Goal: Contribute content

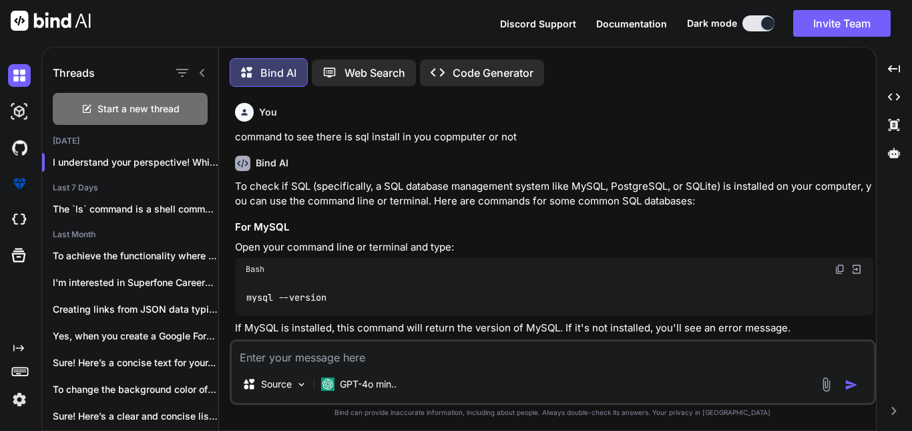
scroll to position [5740, 0]
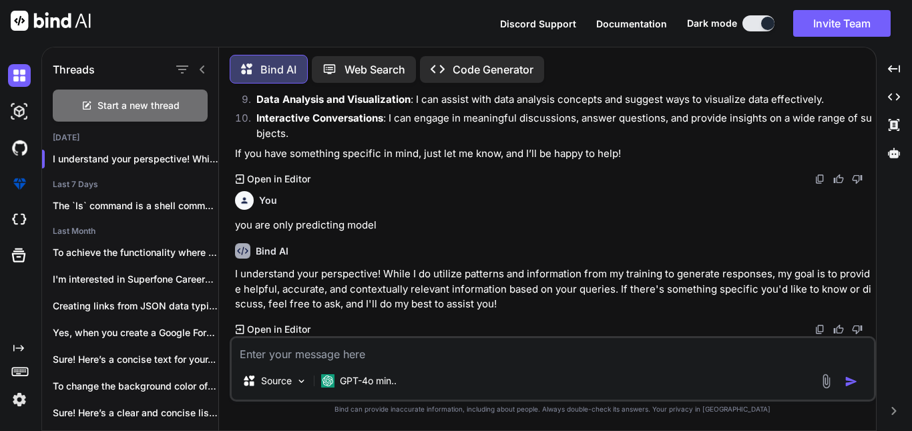
type textarea "# This is the base node js project template, Which anyone can use as it has bee…"
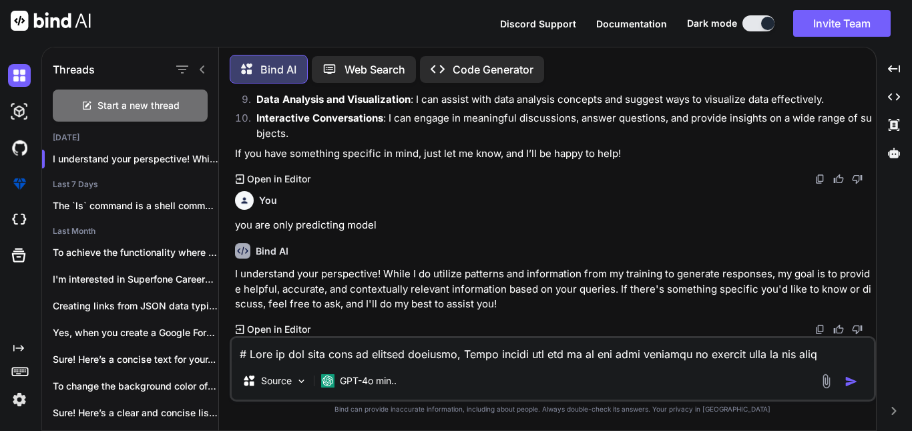
type textarea "x"
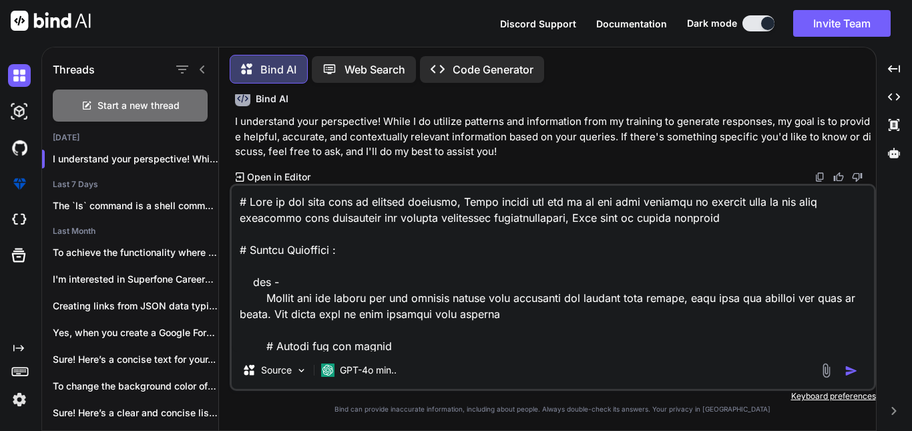
scroll to position [1412, 0]
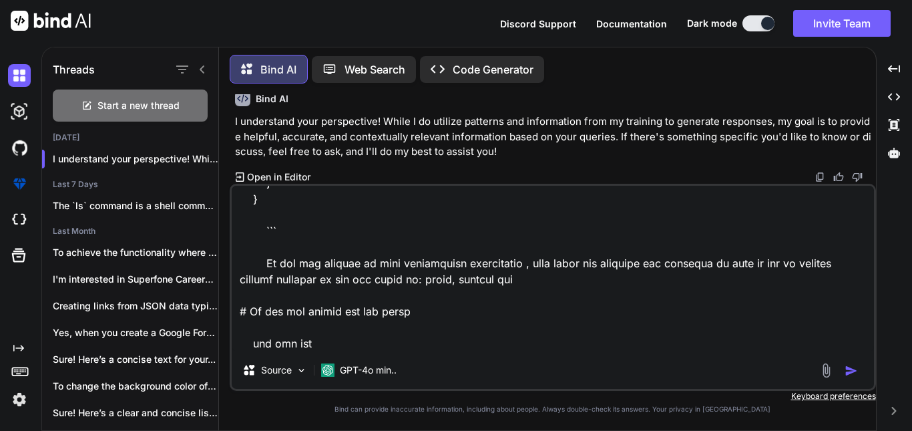
type textarea "# This is the base node js project template, Which anyone can use as it has bee…"
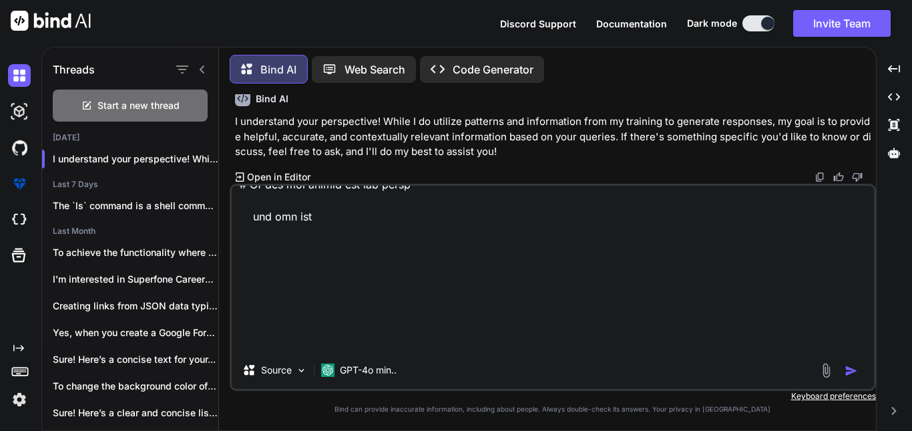
scroll to position [3881, 0]
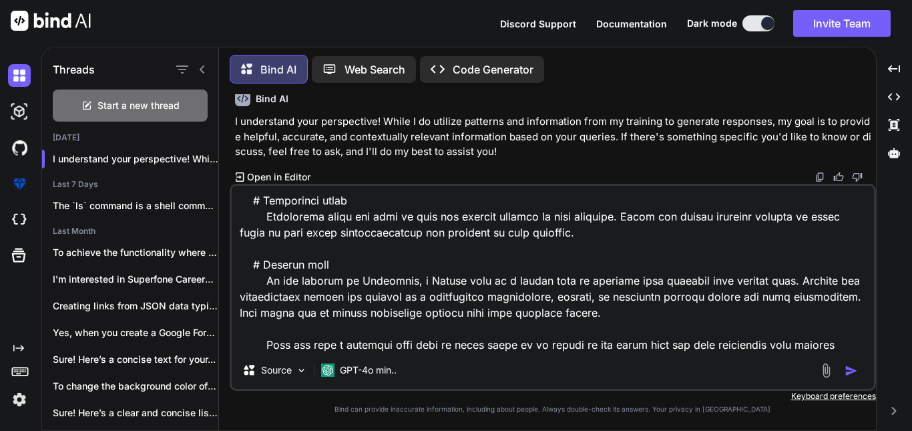
type textarea "x"
type textarea "# This is the base node js project template, Which anyone can use as it has bee…"
type textarea "x"
type textarea "# This is the base node js project template, Which anyone can use as it has bee…"
type textarea "x"
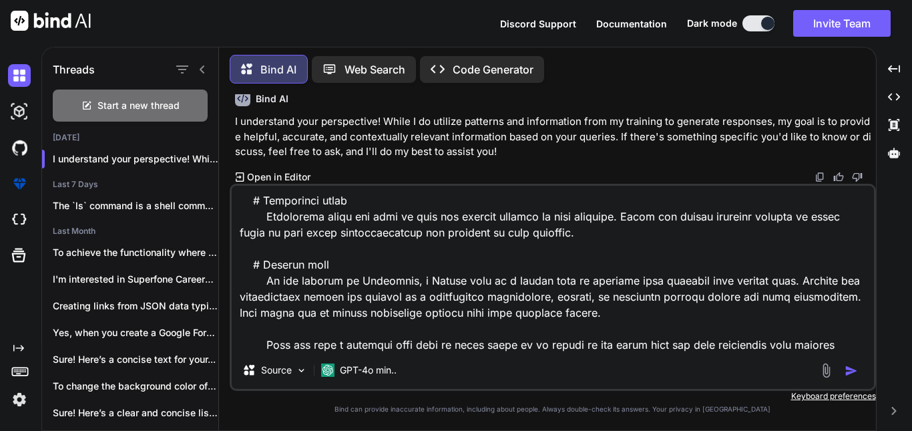
type textarea "# This is the base node js project template, Which anyone can use as it has bee…"
click at [470, 339] on textarea at bounding box center [553, 269] width 643 height 166
type textarea "x"
type textarea "# This is the base node js project template, Which anyone can use as it has bee…"
type textarea "x"
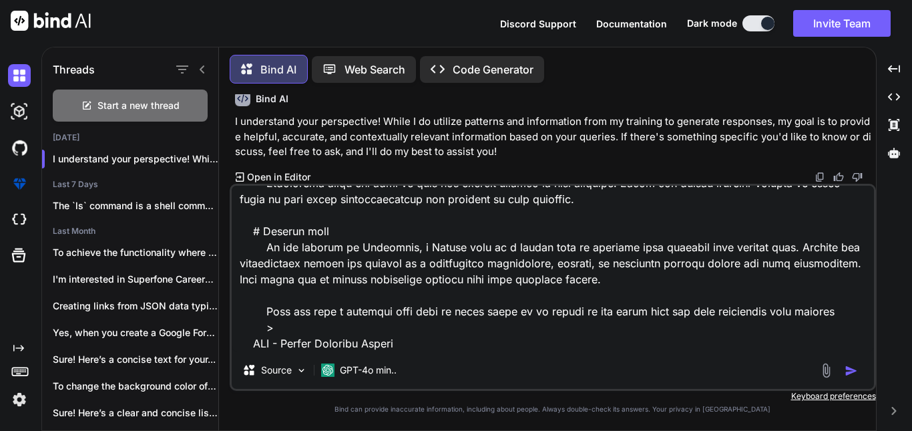
scroll to position [3962, 0]
type textarea "# This is the base node js project template, Which anyone can use as it has bee…"
type textarea "x"
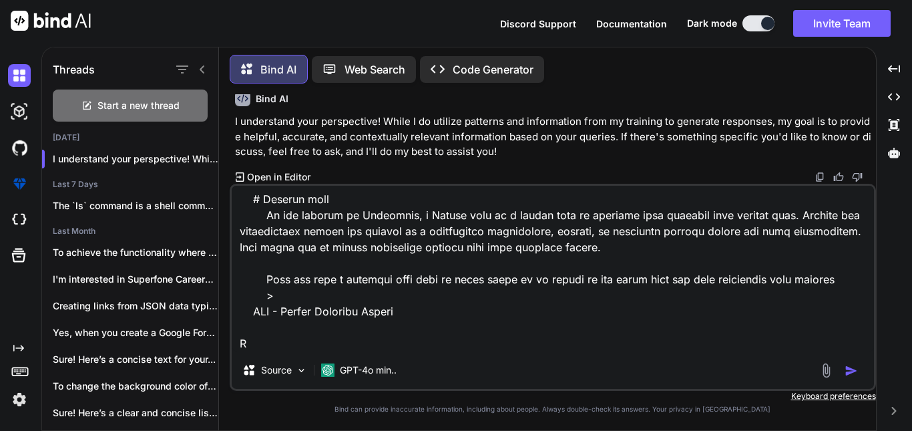
type textarea "# This is the base node js project template, Which anyone can use as it has bee…"
type textarea "x"
type textarea "# This is the base node js project template, Which anyone can use as it has bee…"
type textarea "x"
type textarea "# This is the base node js project template, Which anyone can use as it has bee…"
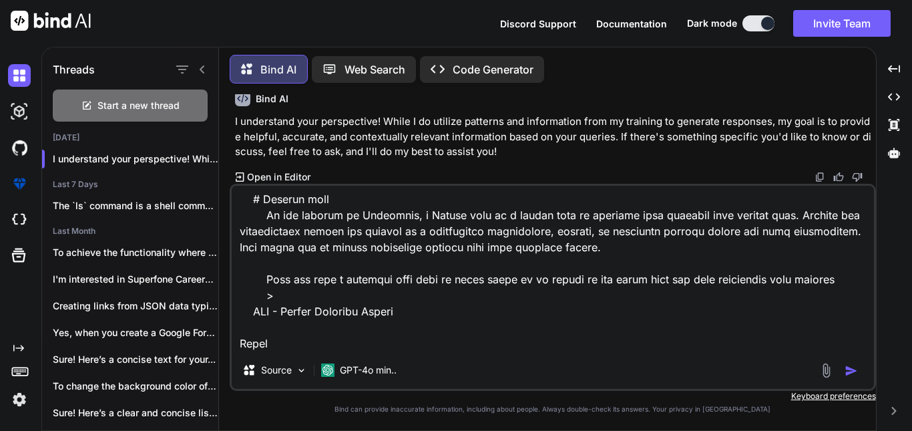
type textarea "x"
type textarea "# This is the base node js project template, Which anyone can use as it has bee…"
type textarea "x"
type textarea "# This is the base node js project template, Which anyone can use as it has bee…"
type textarea "x"
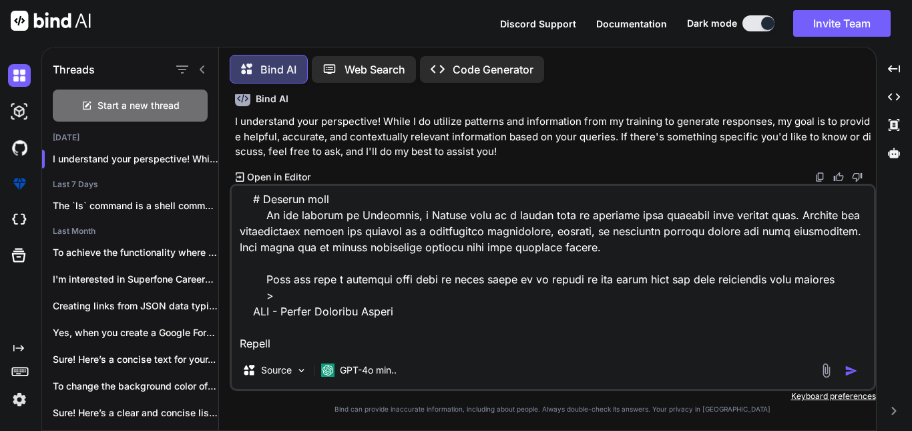
type textarea "# This is the base node js project template, Which anyone can use as it has bee…"
type textarea "x"
type textarea "# This is the base node js project template, Which anyone can use as it has bee…"
type textarea "x"
type textarea "# This is the base node js project template, Which anyone can use as it has bee…"
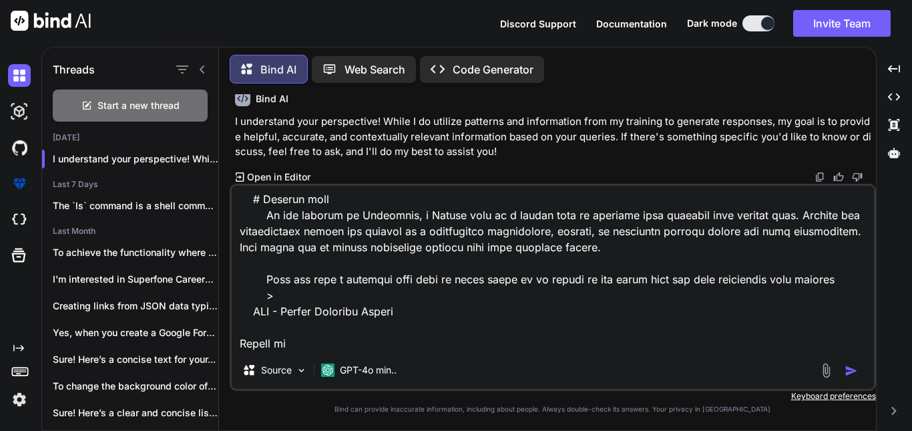
type textarea "x"
type textarea "# This is the base node js project template, Which anyone can use as it has bee…"
type textarea "x"
type textarea "# This is the base node js project template, Which anyone can use as it has bee…"
type textarea "x"
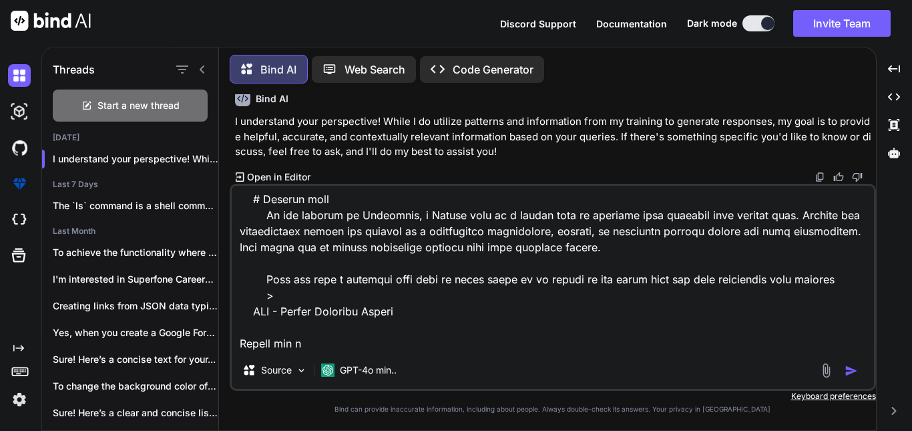
type textarea "# This is the base node js project template, Which anyone can use as it has bee…"
type textarea "x"
type textarea "# This is the base node js project template, Which anyone can use as it has bee…"
type textarea "x"
type textarea "# This is the base node js project template, Which anyone can use as it has bee…"
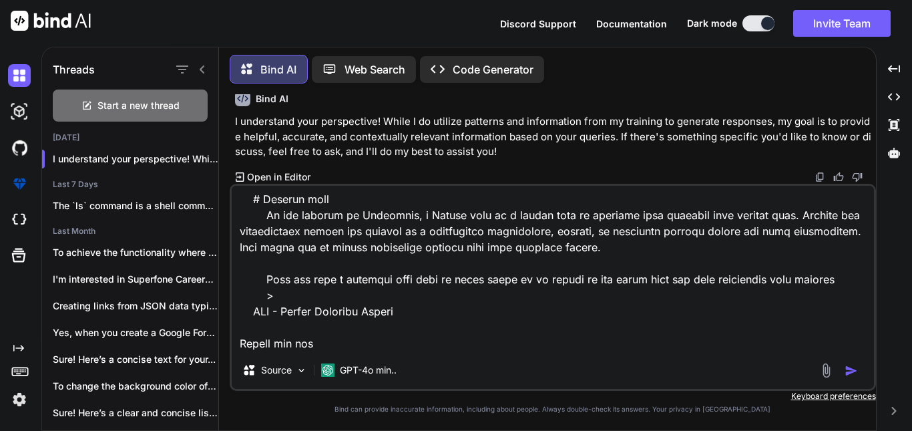
type textarea "x"
type textarea "# This is the base node js project template, Which anyone can use as it has bee…"
type textarea "x"
type textarea "# This is the base node js project template, Which anyone can use as it has bee…"
type textarea "x"
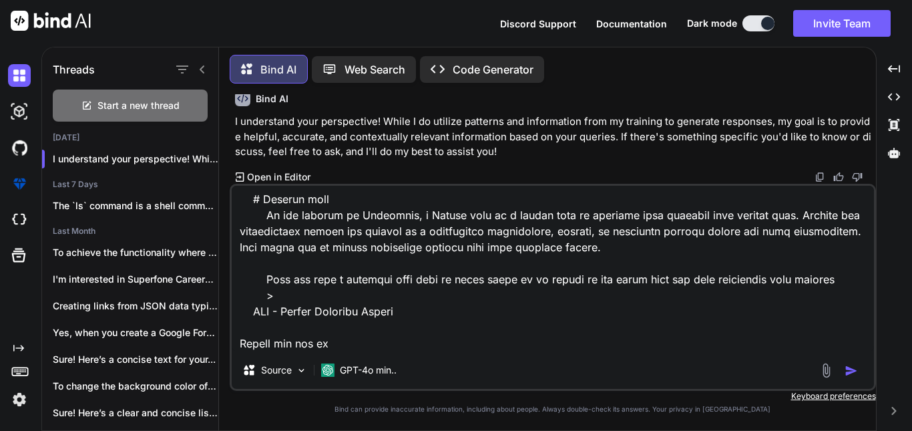
type textarea "# This is the base node js project template, Which anyone can use as it has bee…"
type textarea "x"
type textarea "# This is the base node js project template, Which anyone can use as it has bee…"
type textarea "x"
type textarea "# This is the base node js project template, Which anyone can use as it has bee…"
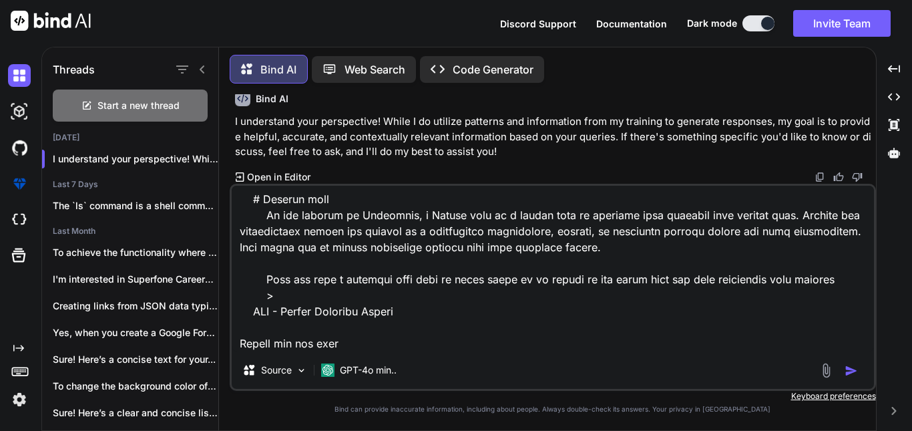
type textarea "x"
type textarea "# This is the base node js project template, Which anyone can use as it has bee…"
type textarea "x"
type textarea "# This is the base node js project template, Which anyone can use as it has bee…"
type textarea "x"
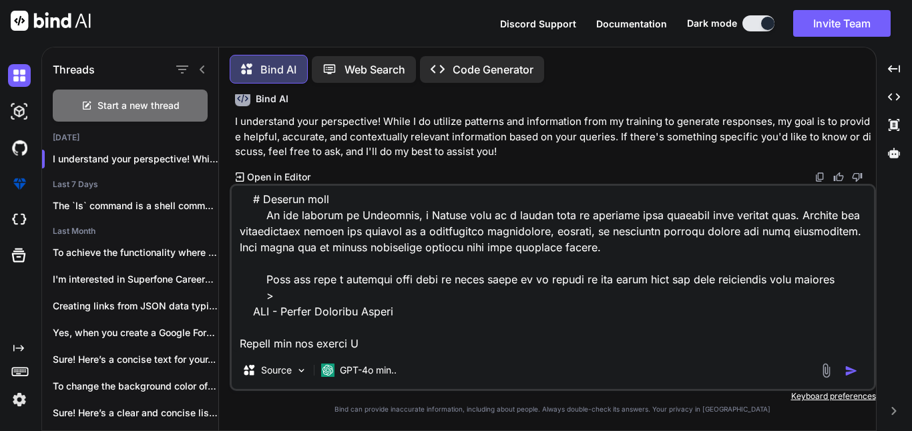
type textarea "# This is the base node js project template, Which anyone can use as it has bee…"
type textarea "x"
type textarea "# This is the base node js project template, Which anyone can use as it has bee…"
type textarea "x"
type textarea "# This is the base node js project template, Which anyone can use as it has bee…"
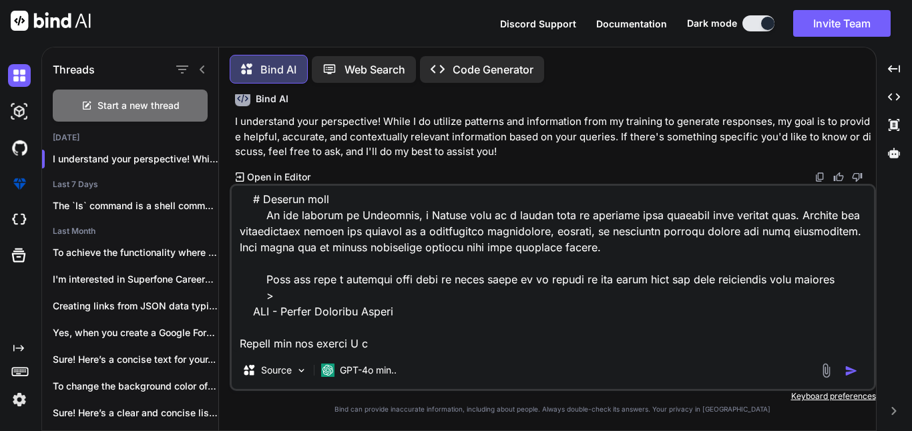
type textarea "x"
type textarea "# This is the base node js project template, Which anyone can use as it has bee…"
type textarea "x"
type textarea "# This is the base node js project template, Which anyone can use as it has bee…"
type textarea "x"
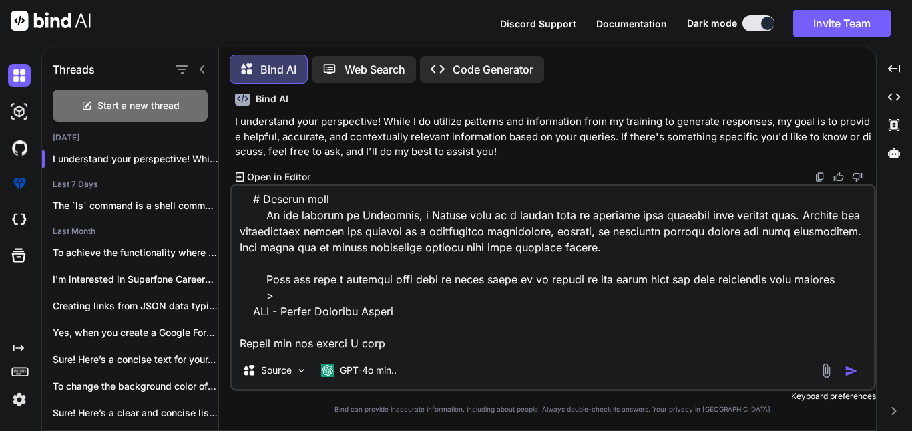
type textarea "# This is the base node js project template, Which anyone can use as it has bee…"
type textarea "x"
type textarea "# This is the base node js project template, Which anyone can use as it has bee…"
type textarea "x"
type textarea "# This is the base node js project template, Which anyone can use as it has bee…"
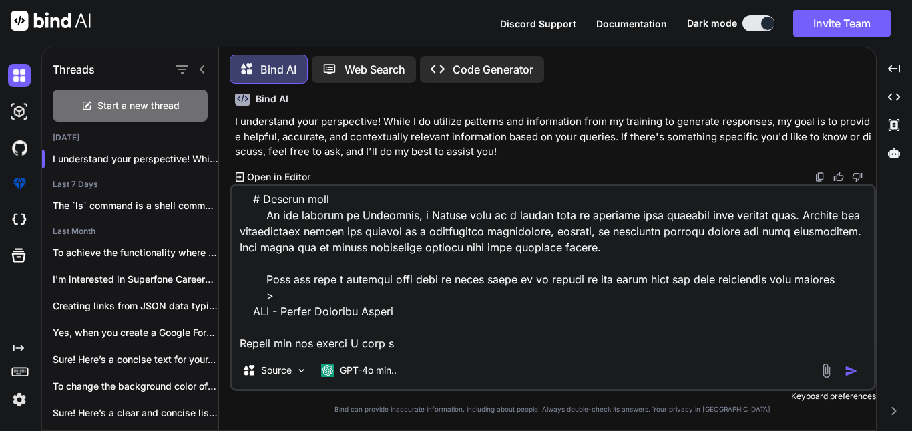
type textarea "x"
type textarea "# This is the base node js project template, Which anyone can use as it has bee…"
type textarea "x"
type textarea "# This is the base node js project template, Which anyone can use as it has bee…"
type textarea "x"
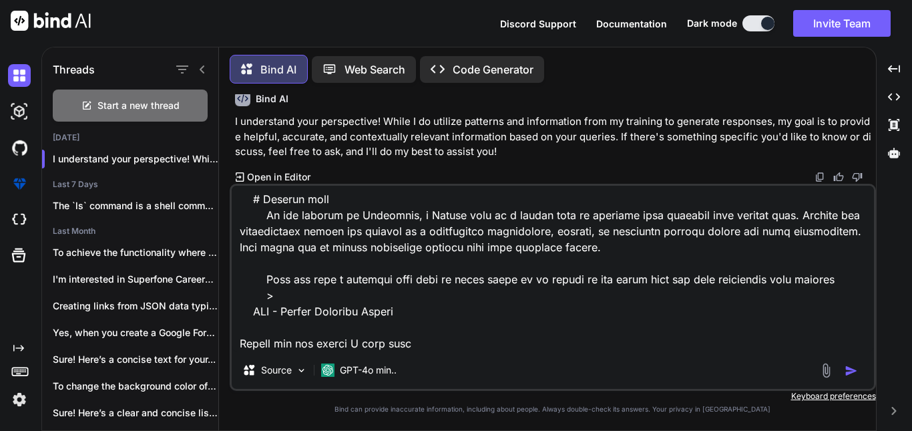
type textarea "# This is the base node js project template, Which anyone can use as it has bee…"
type textarea "x"
type textarea "# This is the base node js project template, Which anyone can use as it has bee…"
type textarea "x"
type textarea "# This is the base node js project template, Which anyone can use as it has bee…"
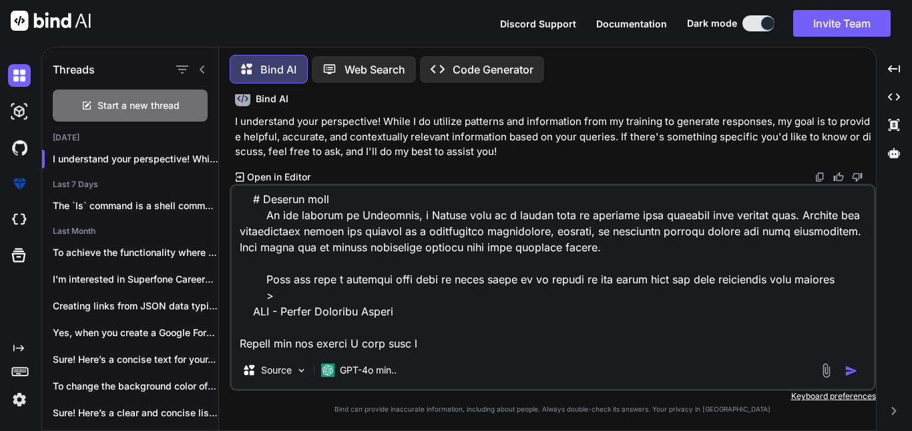
type textarea "x"
type textarea "# This is the base node js project template, Which anyone can use as it has bee…"
type textarea "x"
type textarea "# This is the base node js project template, Which anyone can use as it has bee…"
type textarea "x"
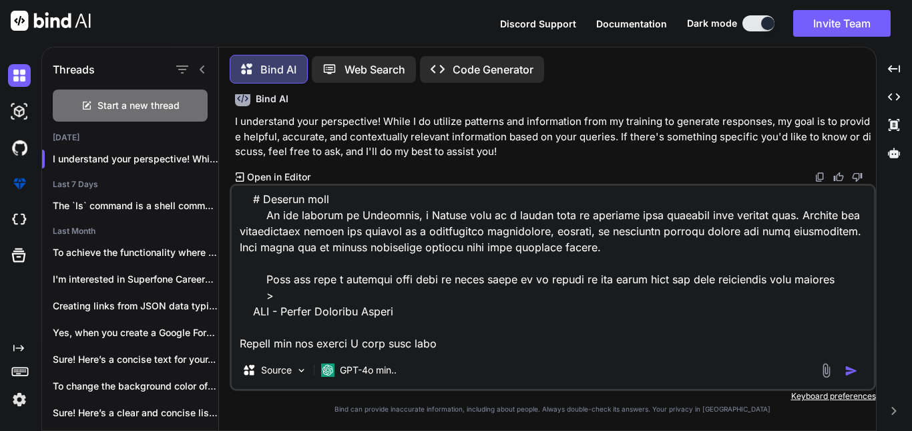
type textarea "# This is the base node js project template, Which anyone can use as it has bee…"
type textarea "x"
type textarea "# This is the base node js project template, Which anyone can use as it has bee…"
type textarea "x"
type textarea "# This is the base node js project template, Which anyone can use as it has bee…"
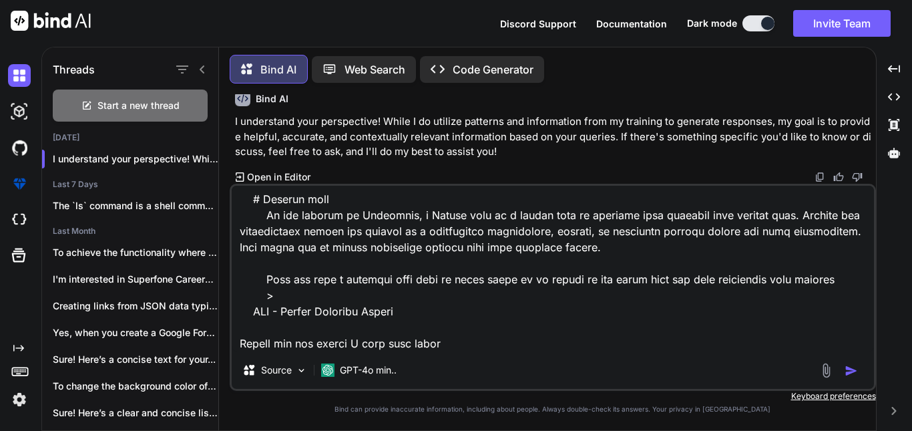
type textarea "x"
type textarea "# This is the base node js project template, Which anyone can use as it has bee…"
type textarea "x"
type textarea "# This is the base node js project template, Which anyone can use as it has bee…"
type textarea "x"
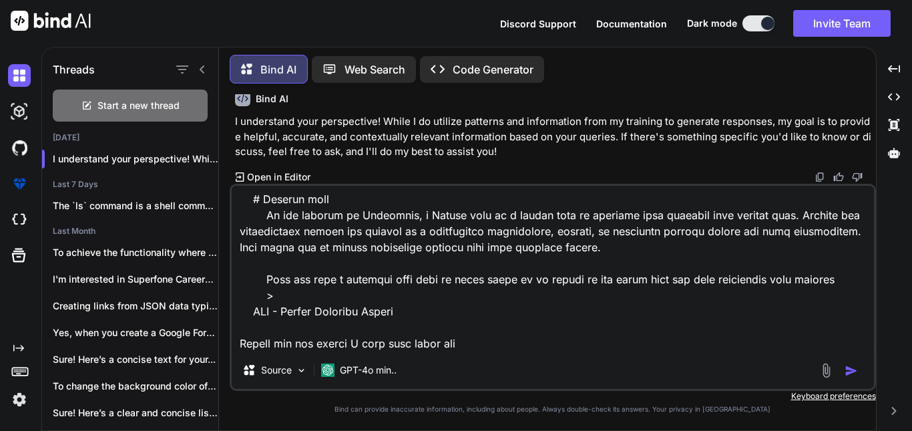
type textarea "# This is the base node js project template, Which anyone can use as it has bee…"
type textarea "x"
type textarea "# This is the base node js project template, Which anyone can use as it has bee…"
type textarea "x"
type textarea "# This is the base node js project template, Which anyone can use as it has bee…"
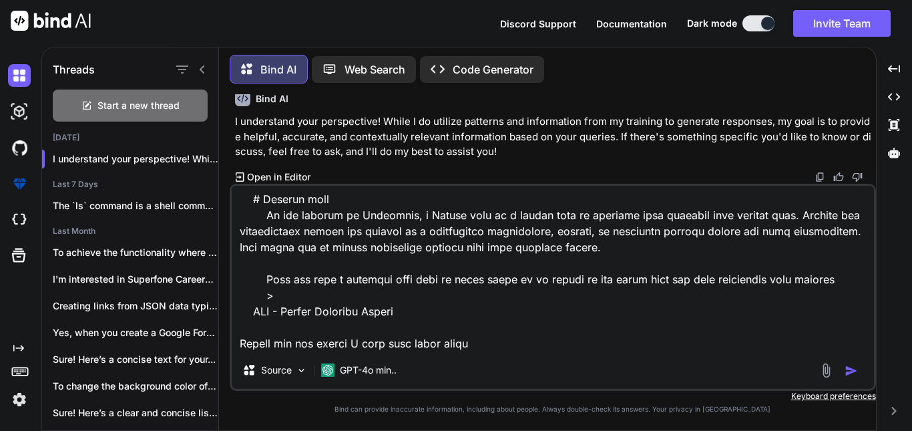
type textarea "x"
type textarea "# This is the base node js project template, Which anyone can use as it has bee…"
type textarea "x"
type textarea "# This is the base node js project template, Which anyone can use as it has bee…"
type textarea "x"
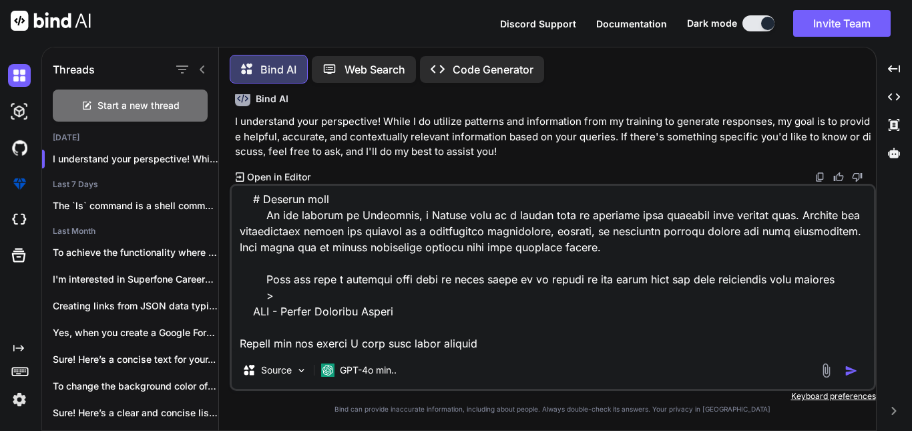
type textarea "# This is the base node js project template, Which anyone can use as it has bee…"
type textarea "x"
type textarea "# This is the base node js project template, Which anyone can use as it has bee…"
type textarea "x"
type textarea "# This is the base node js project template, Which anyone can use as it has bee…"
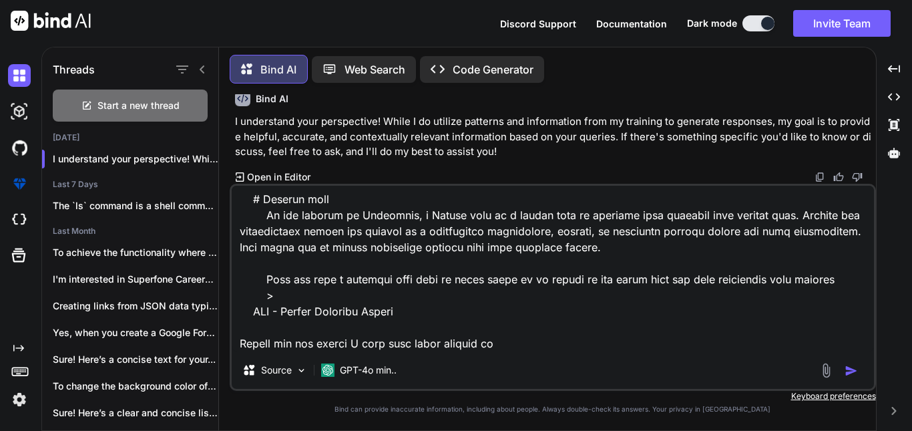
type textarea "x"
type textarea "# This is the base node js project template, Which anyone can use as it has bee…"
type textarea "x"
type textarea "# This is the base node js project template, Which anyone can use as it has bee…"
type textarea "x"
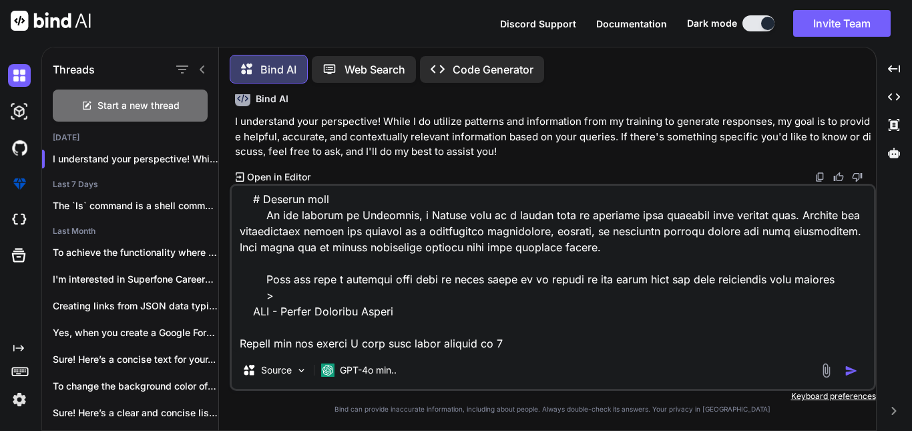
type textarea "# This is the base node js project template, Which anyone can use as it has bee…"
type textarea "x"
type textarea "# This is the base node js project template, Which anyone can use as it has bee…"
type textarea "x"
type textarea "# This is the base node js project template, Which anyone can use as it has bee…"
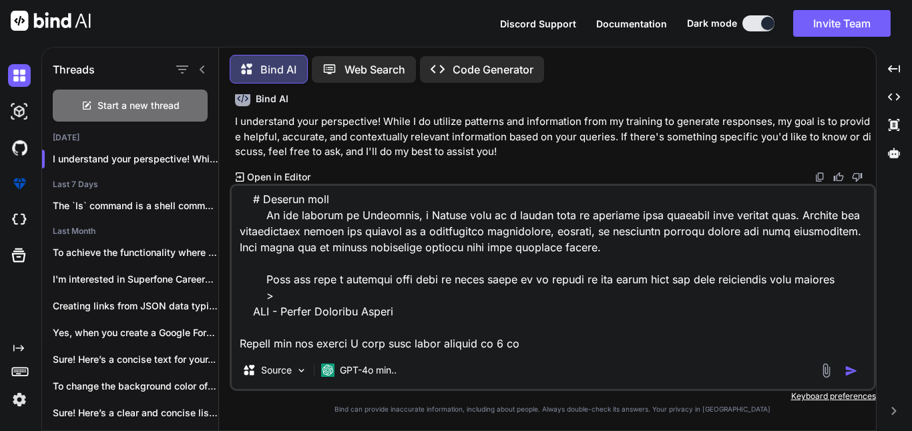
type textarea "x"
type textarea "# This is the base node js project template, Which anyone can use as it has bee…"
type textarea "x"
type textarea "# This is the base node js project template, Which anyone can use as it has bee…"
type textarea "x"
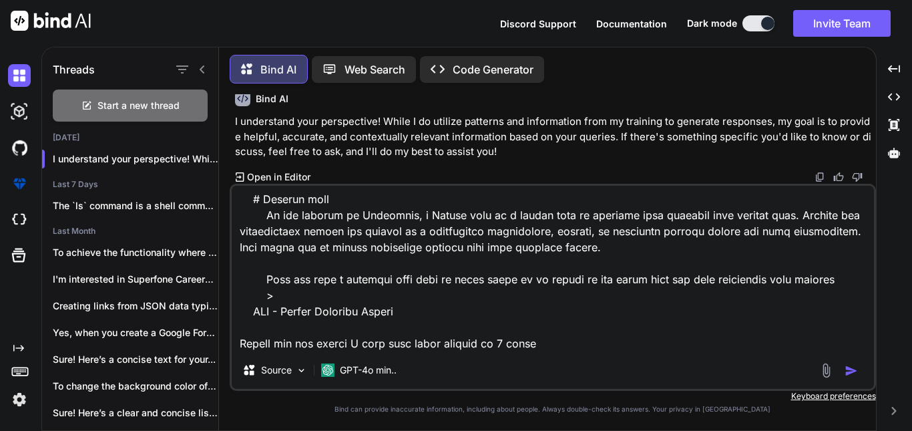
type textarea "# This is the base node js project template, Which anyone can use as it has bee…"
type textarea "x"
type textarea "# This is the base node js project template, Which anyone can use as it has bee…"
type textarea "x"
type textarea "# This is the base node js project template, Which anyone can use as it has bee…"
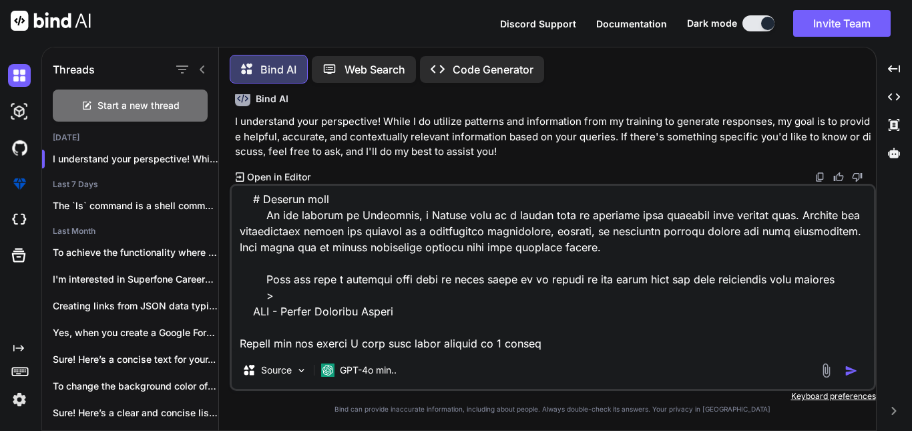
type textarea "x"
type textarea "# This is the base node js project template, Which anyone can use as it has bee…"
type textarea "x"
type textarea "# This is the base node js project template, Which anyone can use as it has bee…"
type textarea "x"
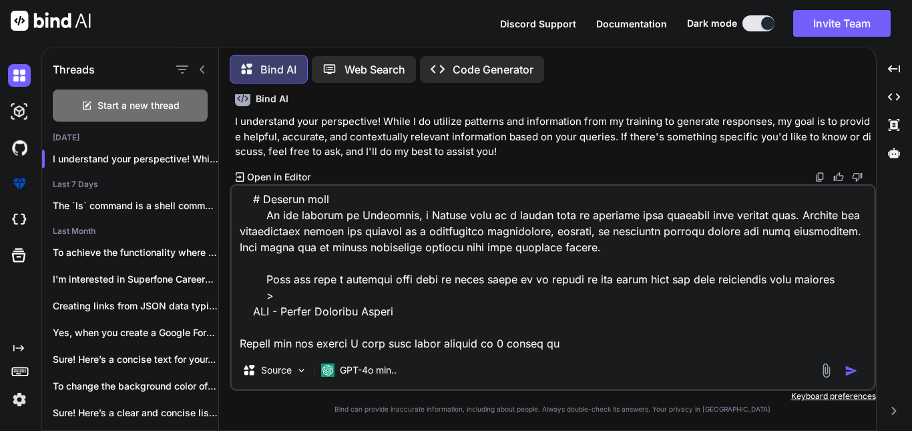
type textarea "# This is the base node js project template, Which anyone can use as it has bee…"
type textarea "x"
type textarea "# This is the base node js project template, Which anyone can use as it has bee…"
type textarea "x"
type textarea "# This is the base node js project template, Which anyone can use as it has bee…"
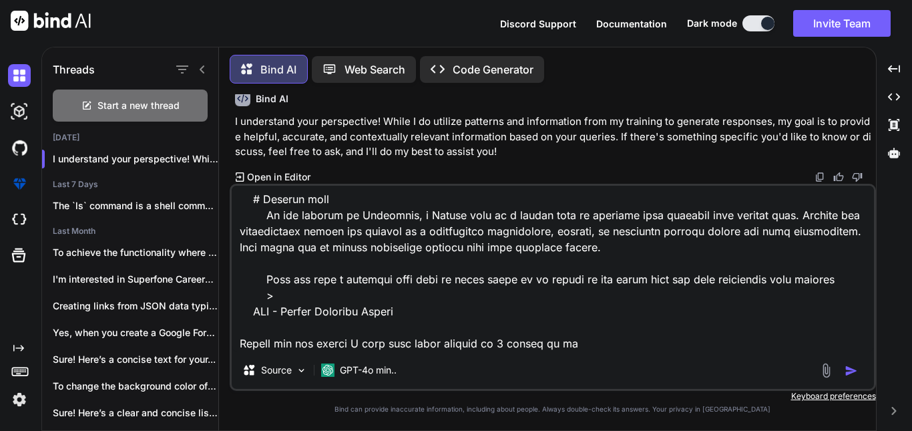
type textarea "x"
type textarea "# This is the base node js project template, Which anyone can use as it has bee…"
type textarea "x"
type textarea "# This is the base node js project template, Which anyone can use as it has bee…"
type textarea "x"
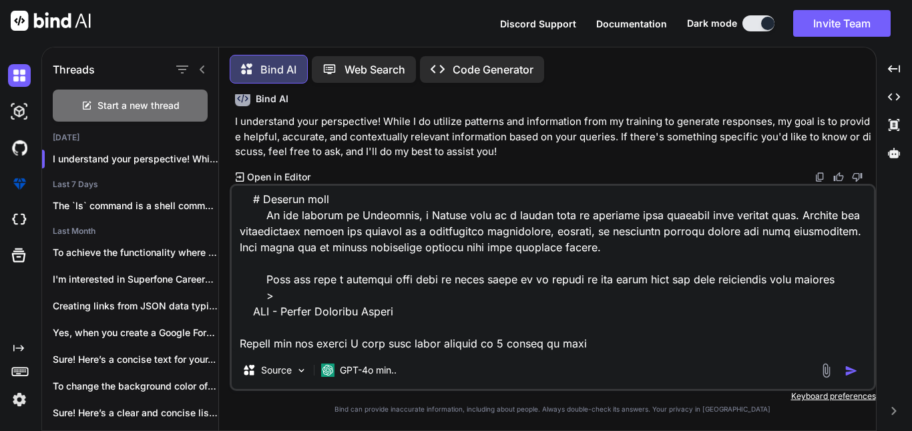
type textarea "# This is the base node js project template, Which anyone can use as it has bee…"
type textarea "x"
type textarea "# This is the base node js project template, Which anyone can use as it has bee…"
type textarea "x"
type textarea "# This is the base node js project template, Which anyone can use as it has bee…"
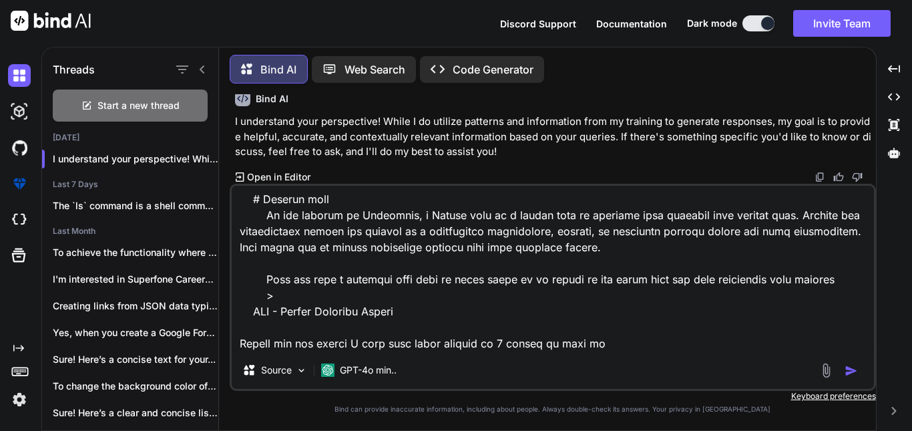
type textarea "x"
type textarea "# This is the base node js project template, Which anyone can use as it has bee…"
type textarea "x"
type textarea "# This is the base node js project template, Which anyone can use as it has bee…"
type textarea "x"
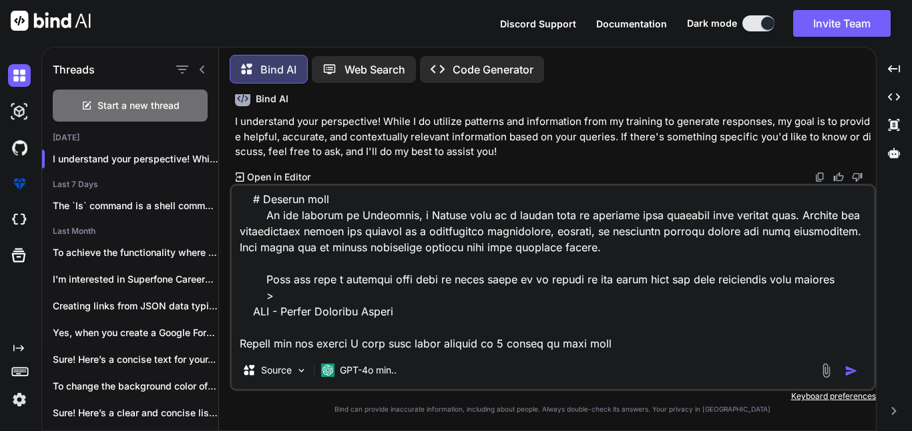
type textarea "# This is the base node js project template, Which anyone can use as it has bee…"
type textarea "x"
type textarea "# This is the base node js project template, Which anyone can use as it has bee…"
type textarea "x"
type textarea "# This is the base node js project template, Which anyone can use as it has bee…"
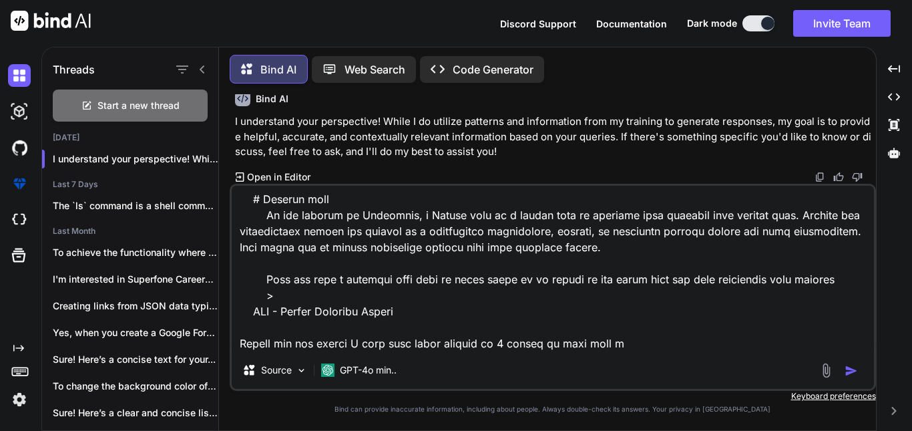
type textarea "x"
type textarea "# This is the base node js project template, Which anyone can use as it has bee…"
type textarea "x"
type textarea "# This is the base node js project template, Which anyone can use as it has bee…"
type textarea "x"
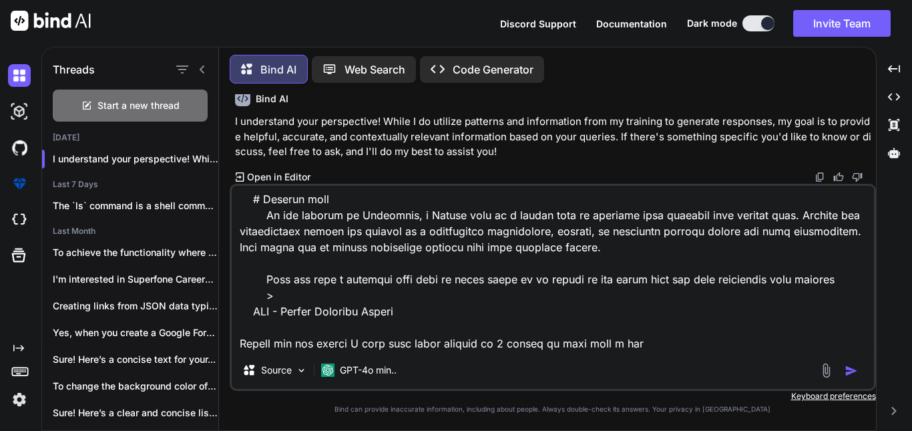
type textarea "# This is the base node js project template, Which anyone can use as it has bee…"
type textarea "x"
type textarea "# This is the base node js project template, Which anyone can use as it has bee…"
type textarea "x"
type textarea "# This is the base node js project template, Which anyone can use as it has bee…"
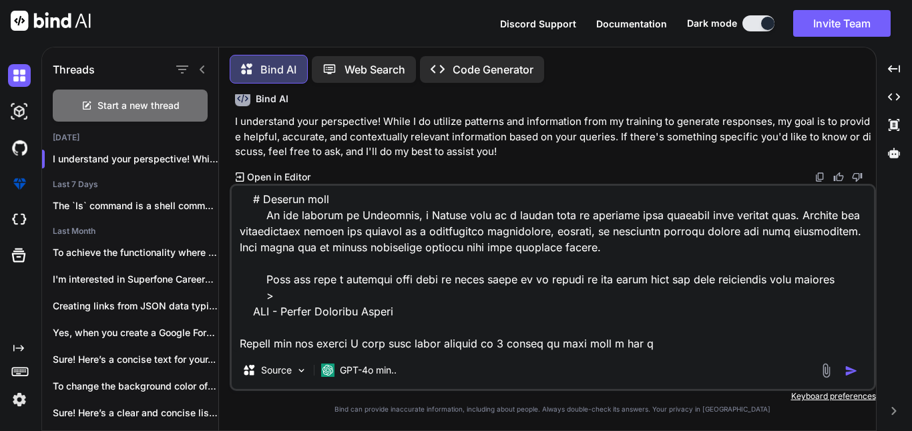
type textarea "x"
type textarea "# This is the base node js project template, Which anyone can use as it has bee…"
type textarea "x"
type textarea "# This is the base node js project template, Which anyone can use as it has bee…"
type textarea "x"
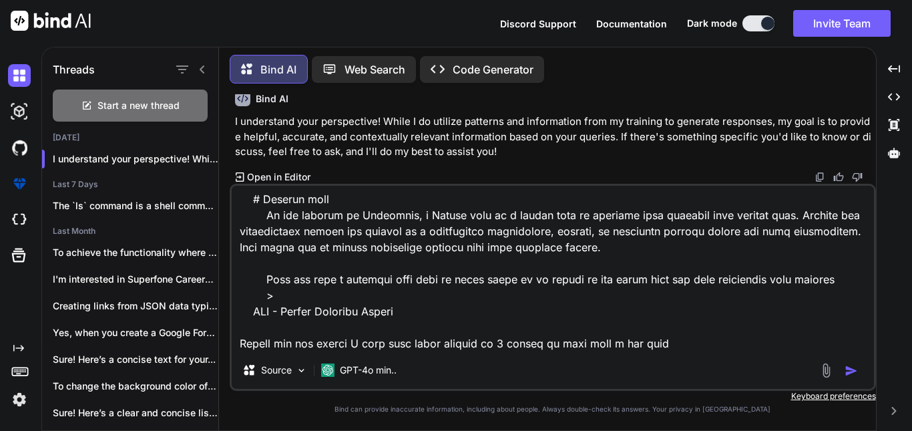
type textarea "# This is the base node js project template, Which anyone can use as it has bee…"
type textarea "x"
type textarea "# This is the base node js project template, Which anyone can use as it has bee…"
type textarea "x"
type textarea "# This is the base node js project template, Which anyone can use as it has bee…"
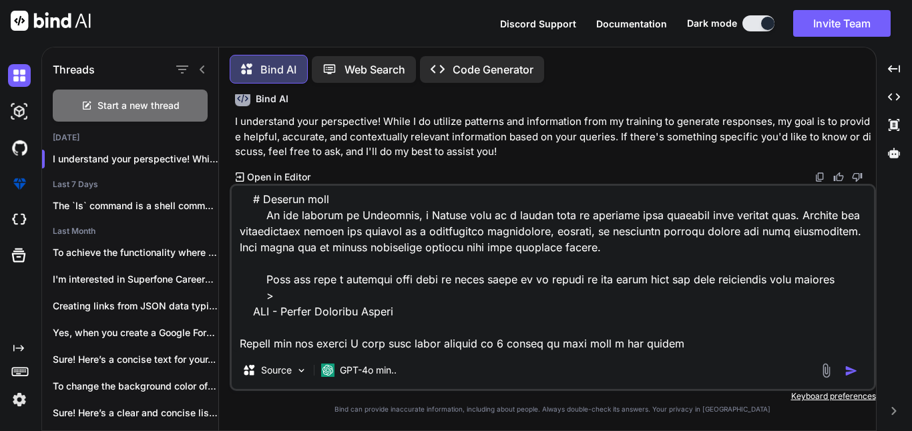
type textarea "x"
type textarea "# This is the base node js project template, Which anyone can use as it has bee…"
type textarea "x"
type textarea "# This is the base node js project template, Which anyone can use as it has bee…"
type textarea "x"
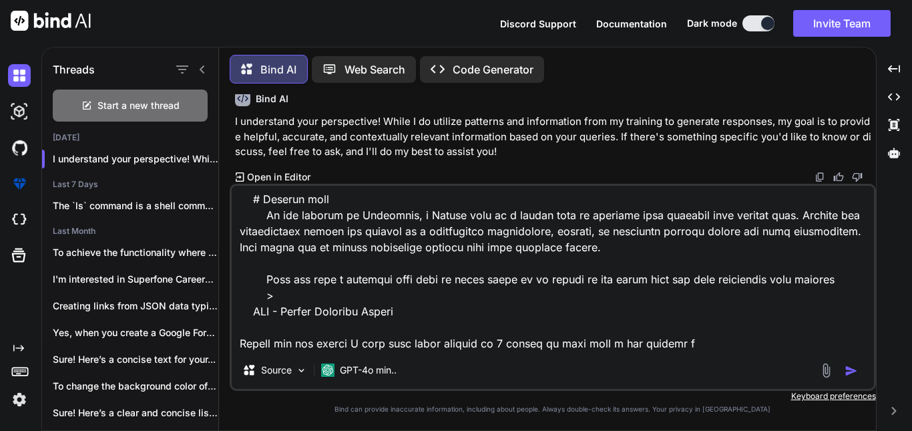
type textarea "# This is the base node js project template, Which anyone can use as it has bee…"
type textarea "x"
type textarea "# This is the base node js project template, Which anyone can use as it has bee…"
type textarea "x"
type textarea "# This is the base node js project template, Which anyone can use as it has bee…"
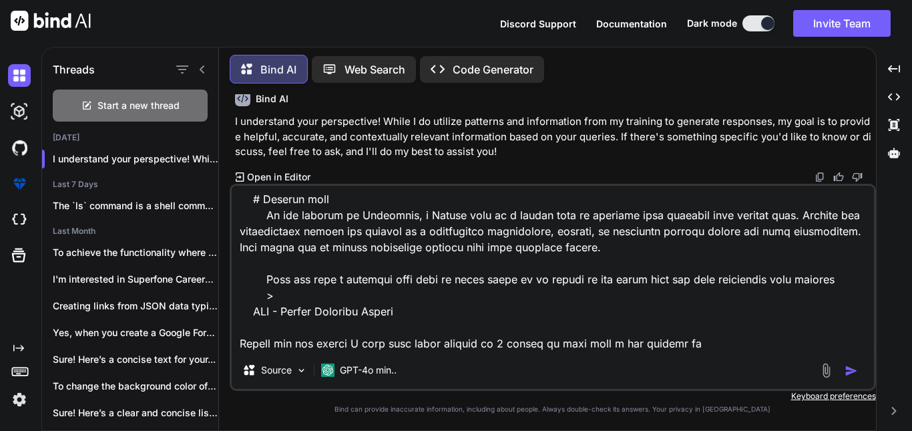
type textarea "x"
type textarea "# This is the base node js project template, Which anyone can use as it has bee…"
type textarea "x"
type textarea "# This is the base node js project template, Which anyone can use as it has bee…"
type textarea "x"
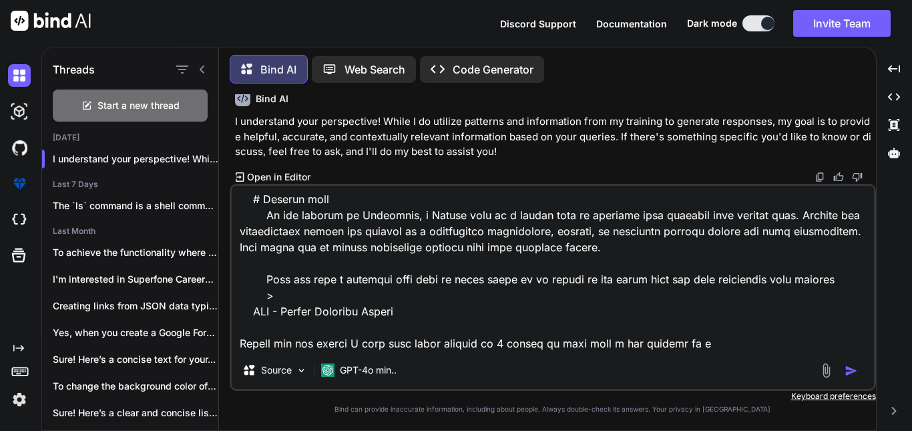
type textarea "# This is the base node js project template, Which anyone can use as it has bee…"
type textarea "x"
type textarea "# This is the base node js project template, Which anyone can use as it has bee…"
type textarea "x"
type textarea "# This is the base node js project template, Which anyone can use as it has bee…"
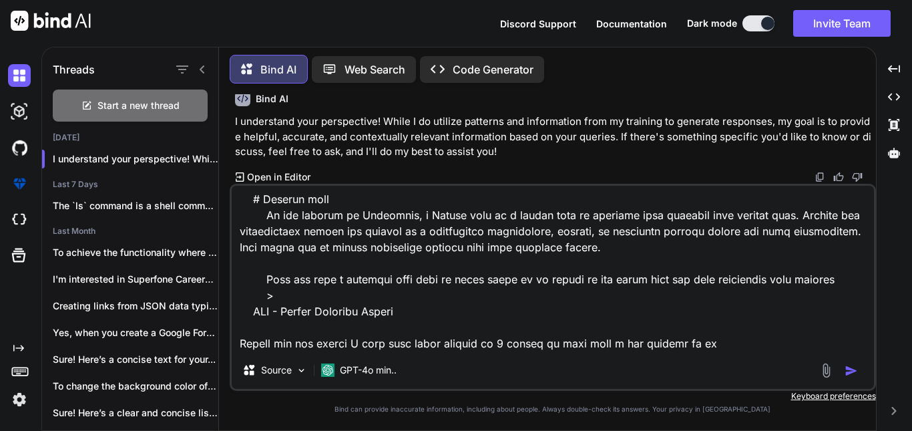
type textarea "x"
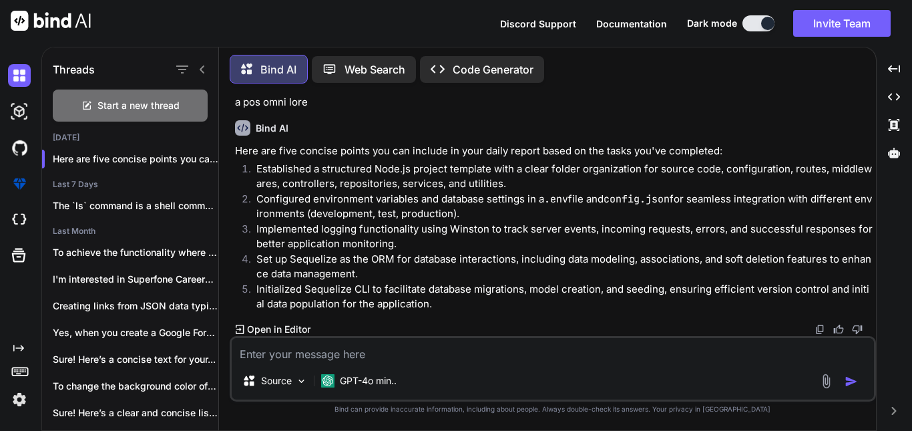
scroll to position [7102, 0]
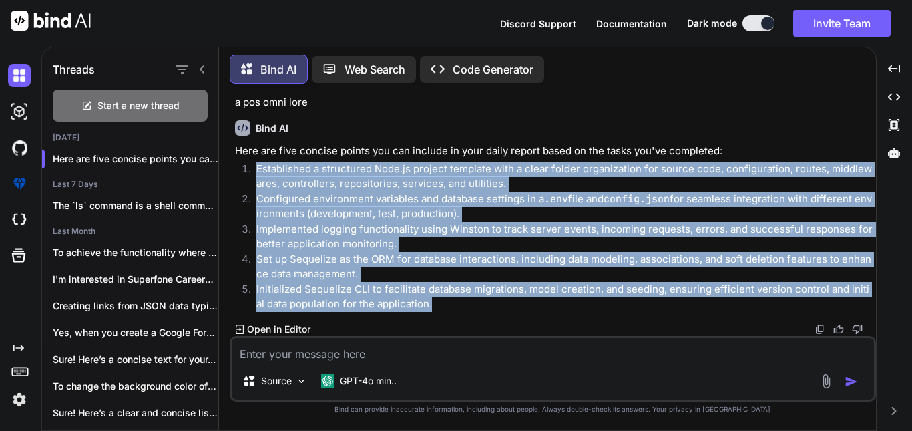
drag, startPoint x: 257, startPoint y: 169, endPoint x: 421, endPoint y: 303, distance: 212.2
click at [421, 303] on ol "Established a structured Node.js project template with a clear folder organizat…" at bounding box center [554, 237] width 639 height 150
copy ol "Established a structured Node.js project template with a clear folder organizat…"
